Goal: Transaction & Acquisition: Download file/media

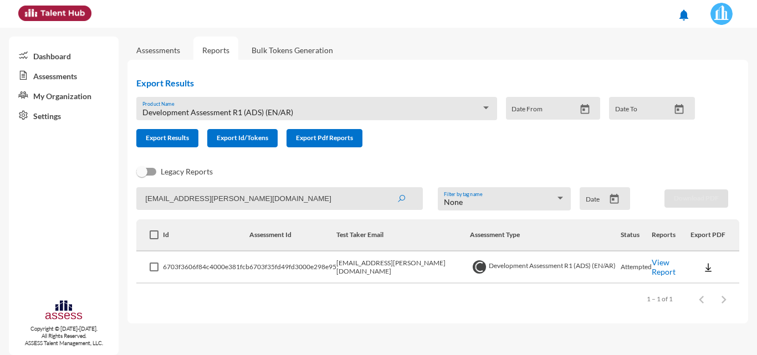
click at [311, 111] on div "Development Assessment R1 (ADS) (EN/AR)" at bounding box center [311, 112] width 338 height 9
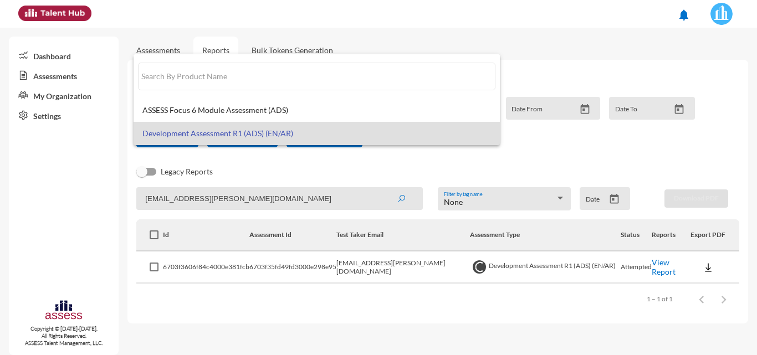
click at [262, 203] on div at bounding box center [378, 177] width 757 height 355
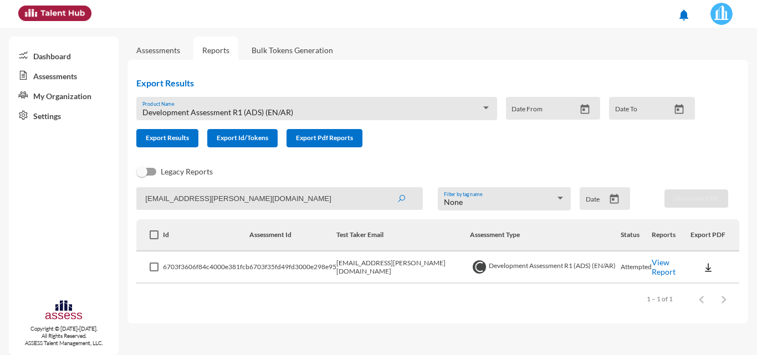
click at [289, 205] on input "kareem.alaaeldin@hassanallam.com" at bounding box center [279, 198] width 286 height 23
drag, startPoint x: 311, startPoint y: 204, endPoint x: 37, endPoint y: 204, distance: 273.6
click at [37, 204] on mat-sidenav-container "Dashboard Assessments My Organization Settings Copyright © 2015-2024. All Right…" at bounding box center [378, 191] width 757 height 327
paste input "amier.wagdy"
type input "[EMAIL_ADDRESS][PERSON_NAME][DOMAIN_NAME]"
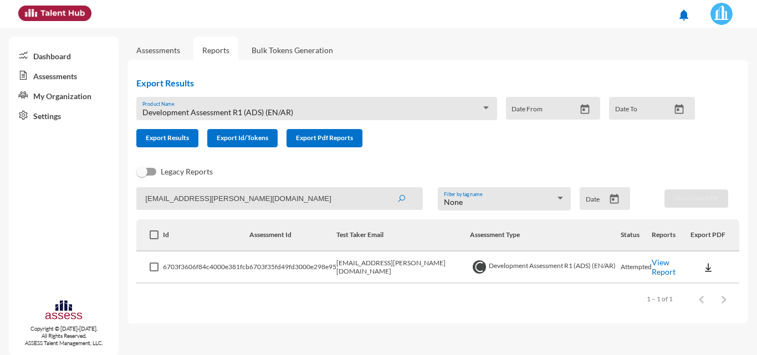
click at [383, 188] on button "submit" at bounding box center [400, 198] width 35 height 20
click at [706, 267] on img at bounding box center [707, 267] width 11 height 11
click at [714, 190] on button "OCM / EN" at bounding box center [721, 183] width 69 height 21
click at [706, 268] on img at bounding box center [707, 267] width 11 height 11
click at [703, 187] on button "OCM / EN" at bounding box center [721, 183] width 69 height 21
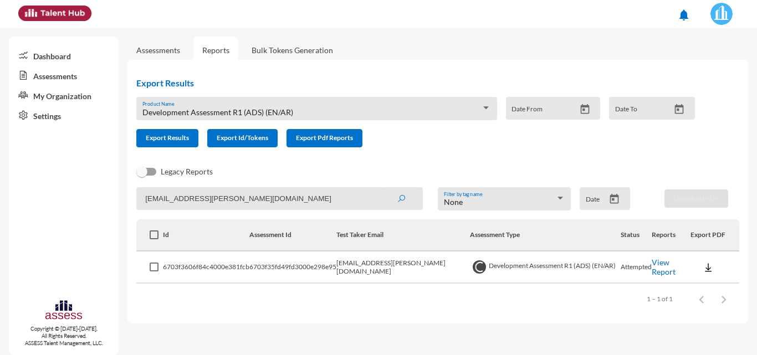
click at [270, 202] on input "[EMAIL_ADDRESS][PERSON_NAME][DOMAIN_NAME]" at bounding box center [279, 198] width 286 height 23
drag, startPoint x: 297, startPoint y: 199, endPoint x: 22, endPoint y: 202, distance: 275.3
click at [20, 202] on mat-sidenav-container "Dashboard Assessments My Organization Settings Copyright © 2015-2024. All Right…" at bounding box center [378, 191] width 757 height 327
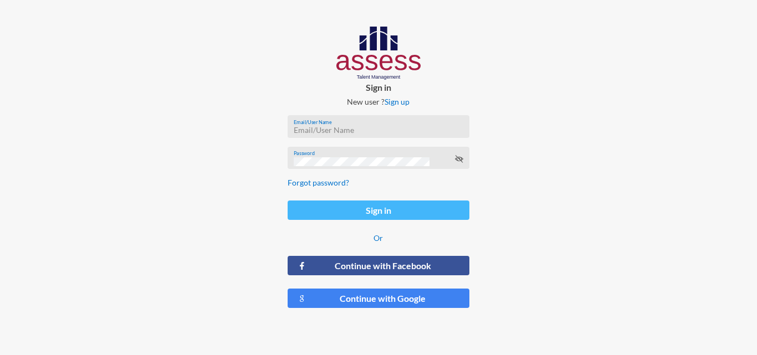
type input "HAH – Talent Map"
click at [397, 217] on button "Sign in" at bounding box center [377, 210] width 181 height 19
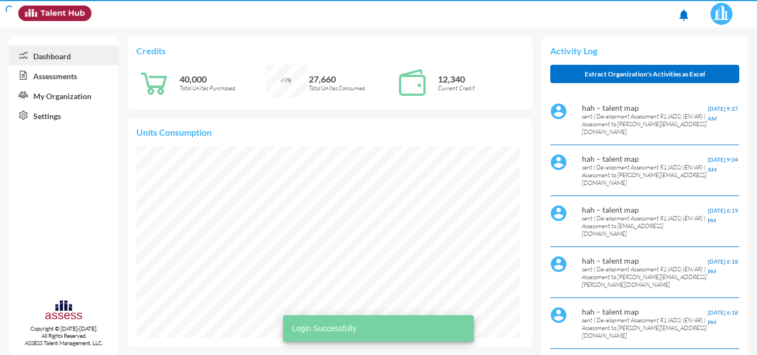
scroll to position [86, 183]
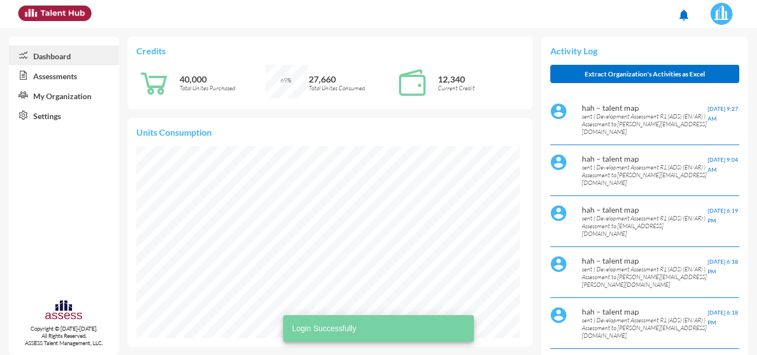
click at [96, 76] on link "Assessments" at bounding box center [64, 75] width 110 height 20
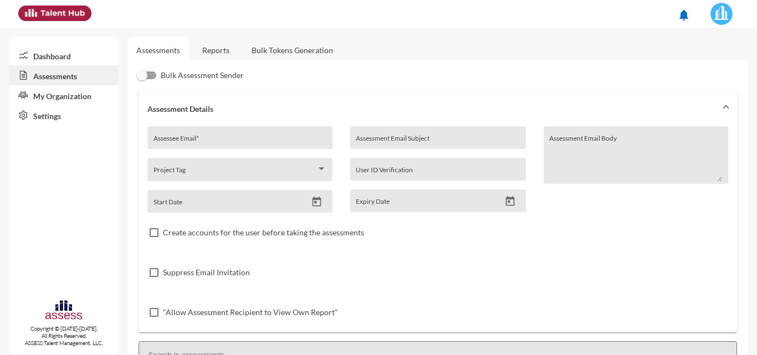
click at [223, 52] on link "Reports" at bounding box center [215, 50] width 45 height 27
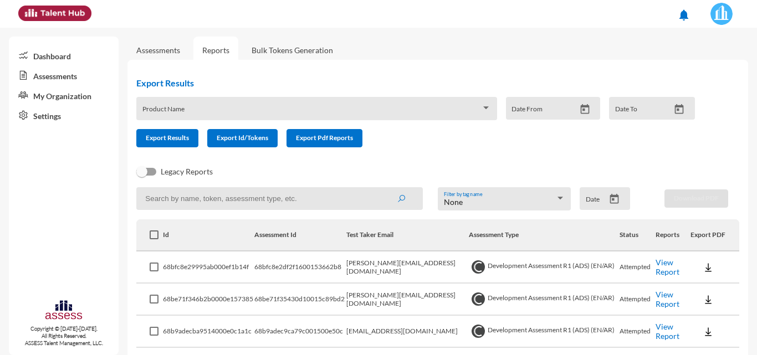
click at [231, 206] on input at bounding box center [279, 198] width 286 height 23
paste input "[EMAIL_ADDRESS][PERSON_NAME][DOMAIN_NAME]"
type input "[EMAIL_ADDRESS][PERSON_NAME][DOMAIN_NAME]"
click at [383, 188] on button "submit" at bounding box center [400, 198] width 35 height 20
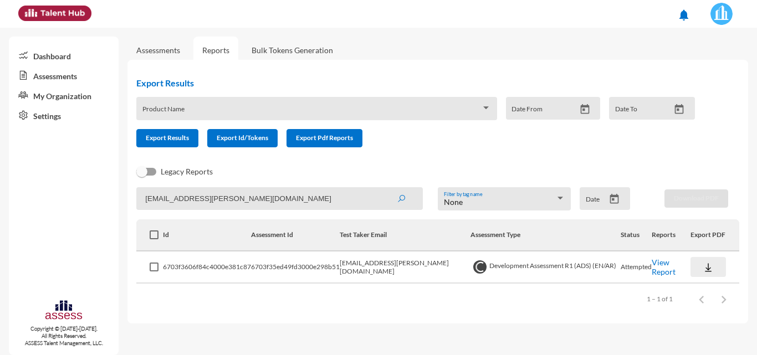
click at [707, 267] on img at bounding box center [707, 267] width 11 height 11
click at [717, 180] on button "OCM / EN" at bounding box center [721, 183] width 71 height 21
